Goal: Contribute content: Add original content to the website for others to see

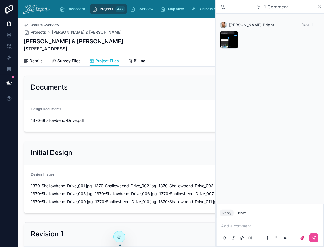
scroll to position [56, 0]
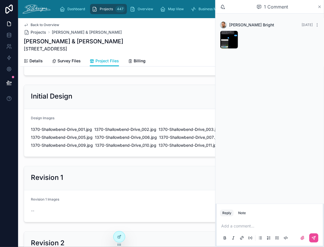
click at [320, 7] on icon at bounding box center [319, 7] width 4 height 5
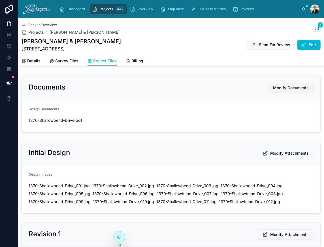
click at [276, 87] on span "Modify Documents" at bounding box center [291, 88] width 36 height 6
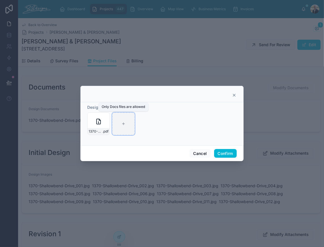
click at [121, 128] on div at bounding box center [123, 123] width 23 height 23
type input "**********"
click at [225, 152] on button "Confirm" at bounding box center [225, 153] width 23 height 9
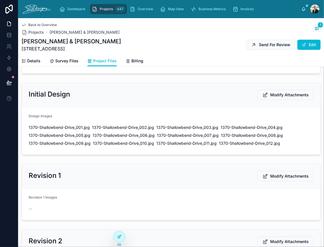
scroll to position [85, 0]
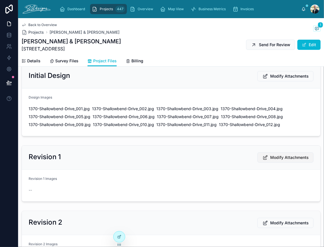
click at [275, 157] on span "Modify Attachments" at bounding box center [289, 158] width 39 height 6
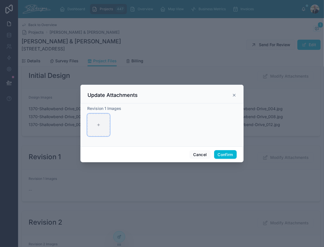
click at [97, 130] on div at bounding box center [98, 125] width 23 height 23
type input "**********"
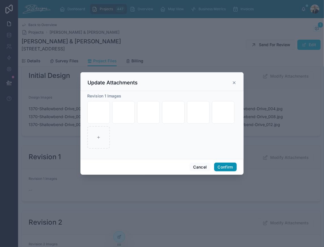
click at [224, 168] on button "Confirm" at bounding box center [225, 167] width 23 height 9
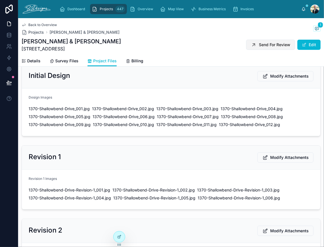
click at [261, 41] on button "Send For Review" at bounding box center [270, 45] width 49 height 10
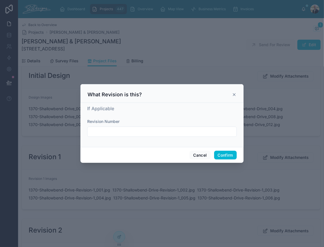
click at [124, 127] on div at bounding box center [161, 132] width 149 height 10
type input "**********"
click at [226, 152] on button "Confirm" at bounding box center [225, 155] width 23 height 9
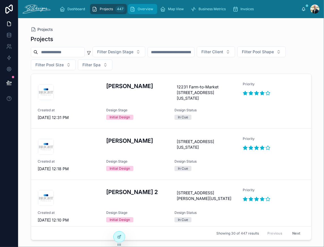
click at [140, 9] on span "Overview" at bounding box center [146, 9] width 16 height 5
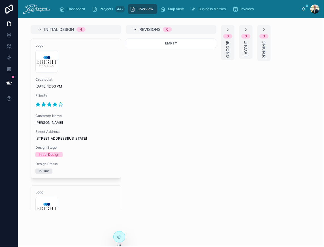
click at [134, 29] on icon at bounding box center [135, 29] width 5 height 5
